Goal: Task Accomplishment & Management: Use online tool/utility

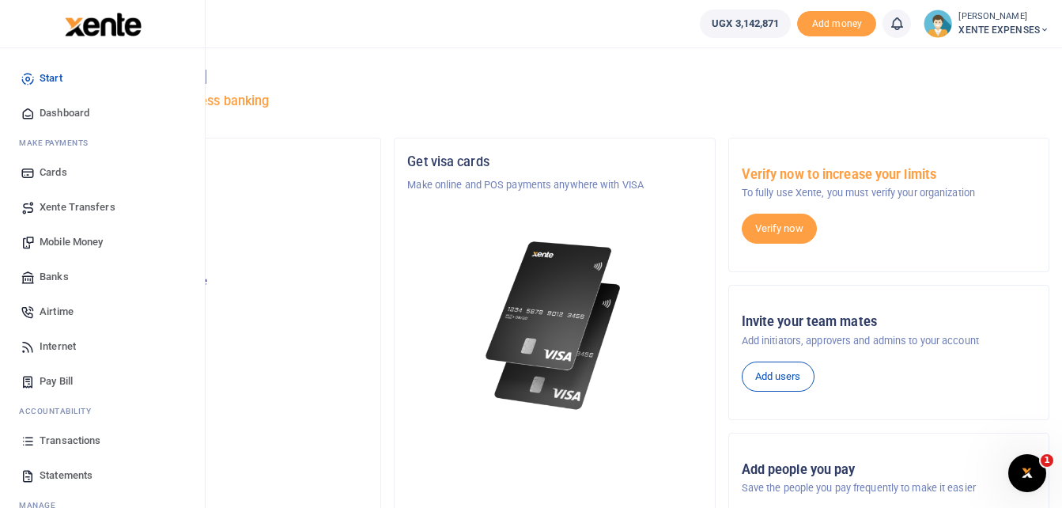
click at [63, 441] on span "Transactions" at bounding box center [70, 441] width 61 height 16
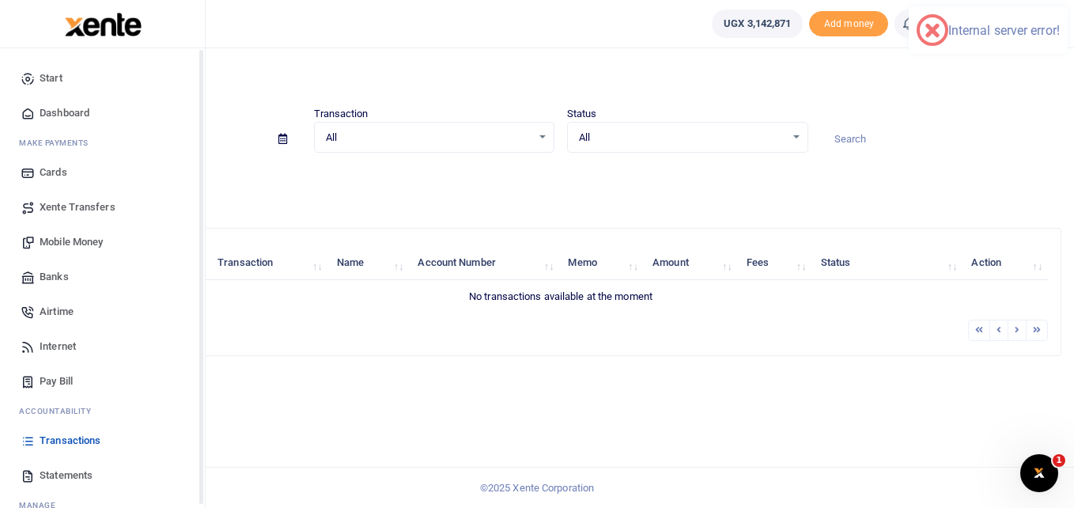
click at [58, 441] on span "Transactions" at bounding box center [70, 441] width 61 height 16
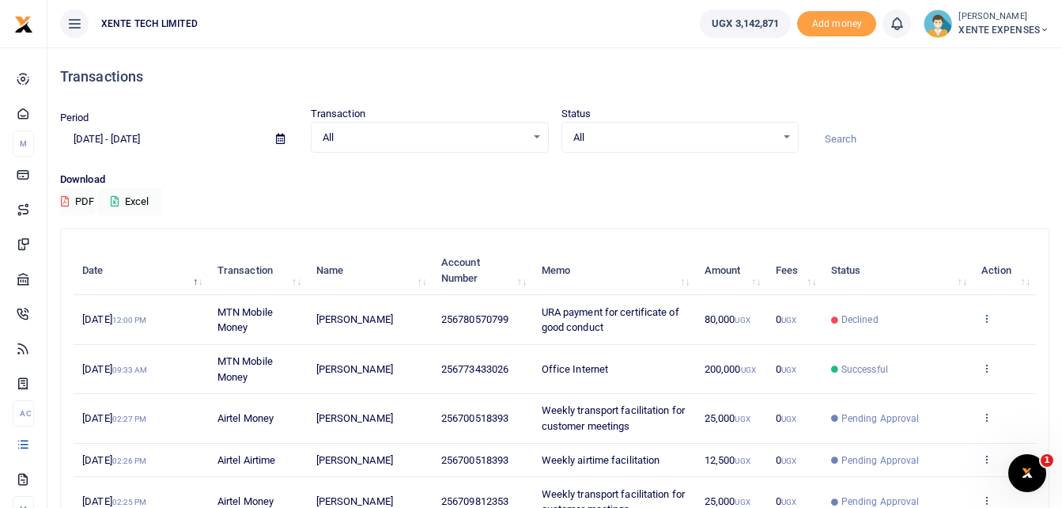
click at [986, 316] on icon at bounding box center [987, 317] width 10 height 11
click at [918, 377] on link "Send again" at bounding box center [928, 380] width 125 height 22
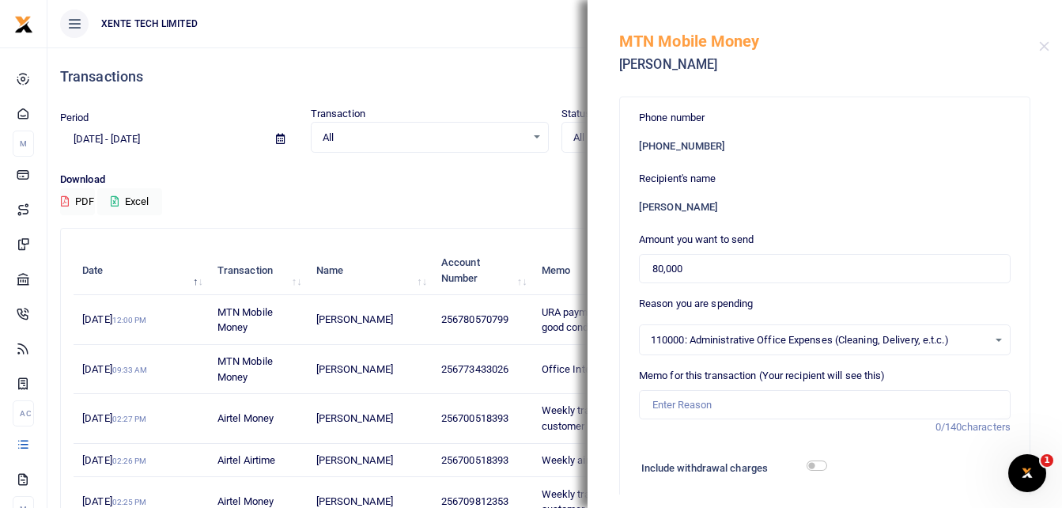
click at [981, 339] on div "110000: Administrative Office Expenses (Cleaning, Delivery, e.t.c.) Select an o…" at bounding box center [825, 339] width 370 height 17
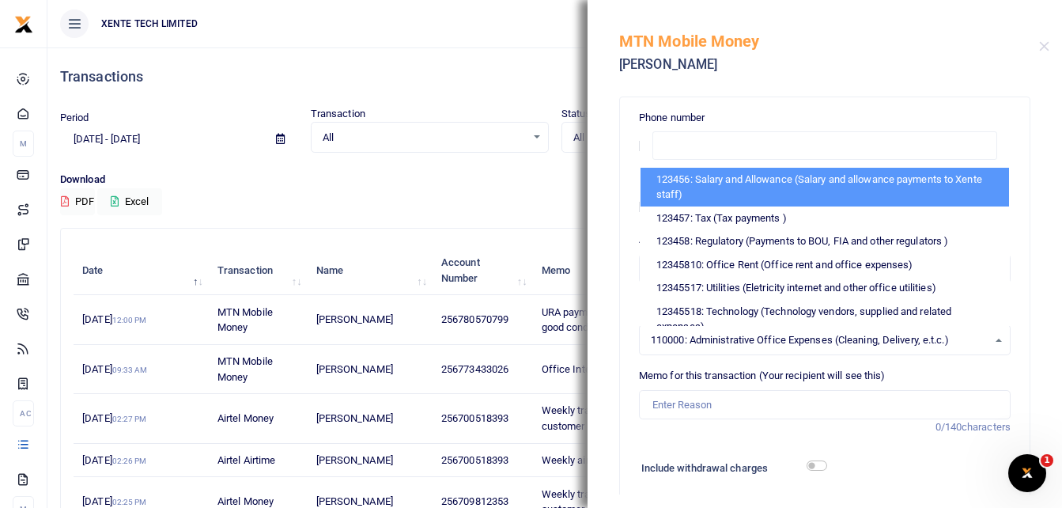
click at [779, 189] on li "123456: Salary and Allowance (Salary and allowance payments to Xente staff)" at bounding box center [825, 187] width 369 height 39
select select "1"
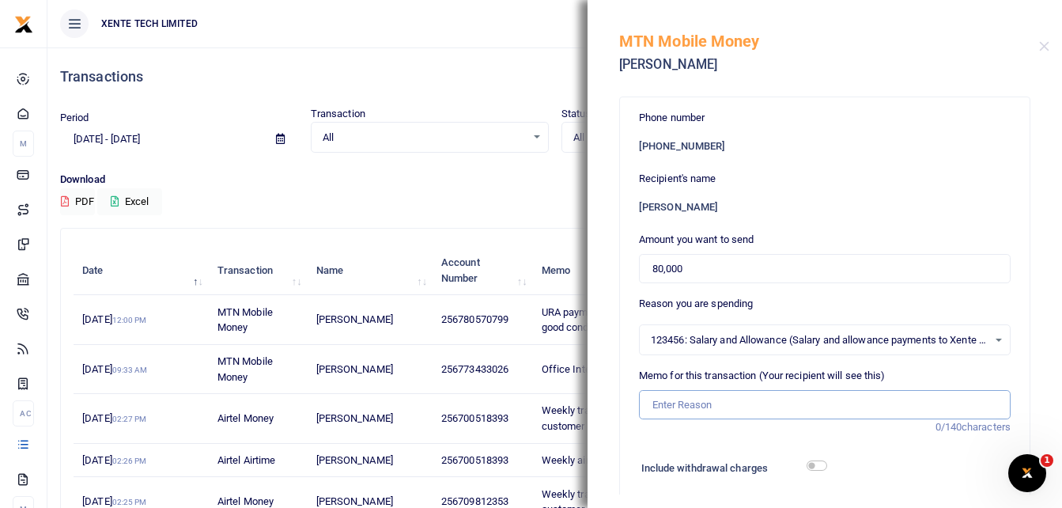
click at [706, 399] on input "Memo for this transaction (Your recipient will see this)" at bounding box center [825, 405] width 372 height 30
type input "Advance [DATE]"
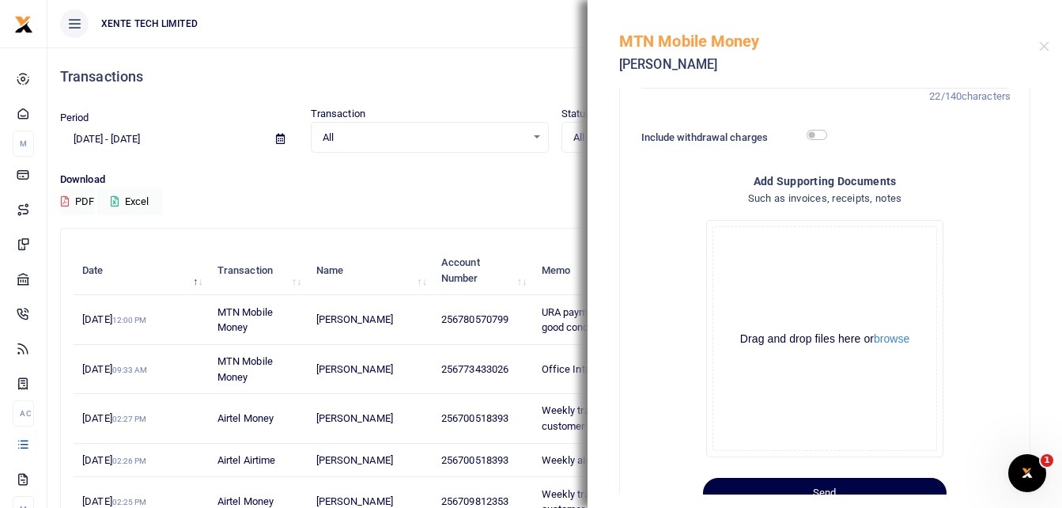
scroll to position [382, 0]
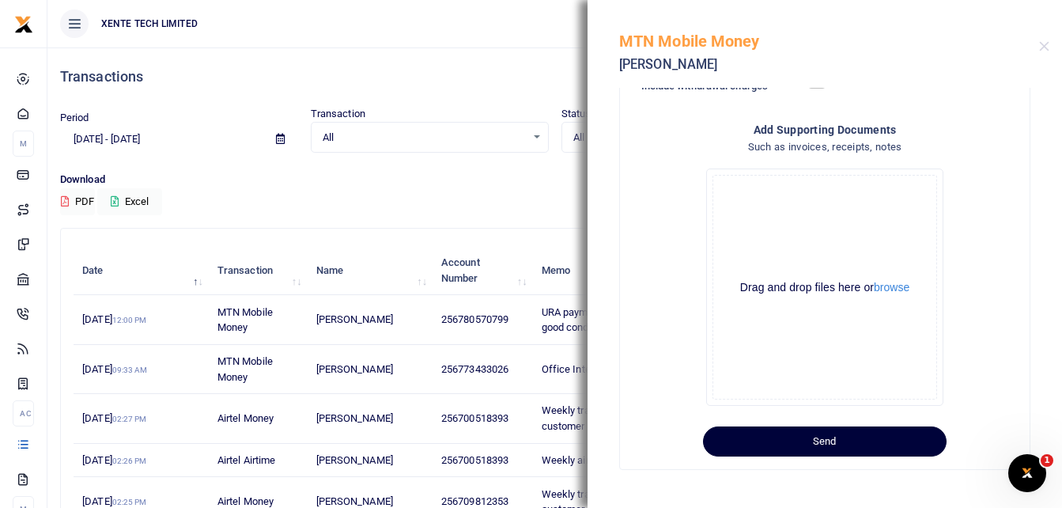
click at [846, 446] on button "Send" at bounding box center [825, 441] width 244 height 30
